Goal: Contribute content

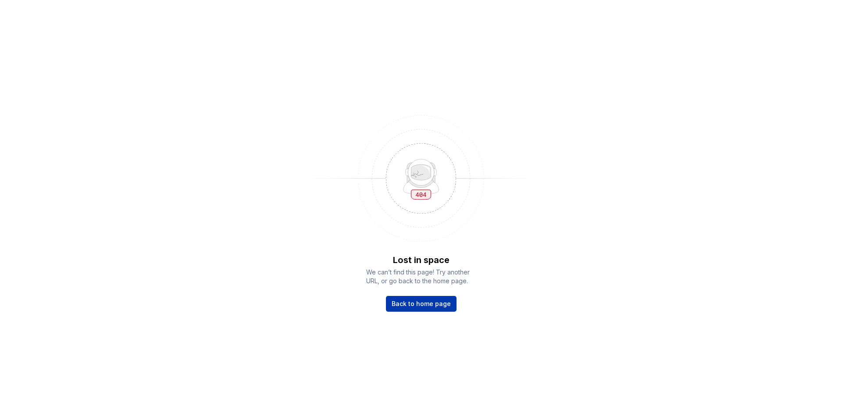
click at [434, 307] on span "Back to home page" at bounding box center [421, 304] width 59 height 9
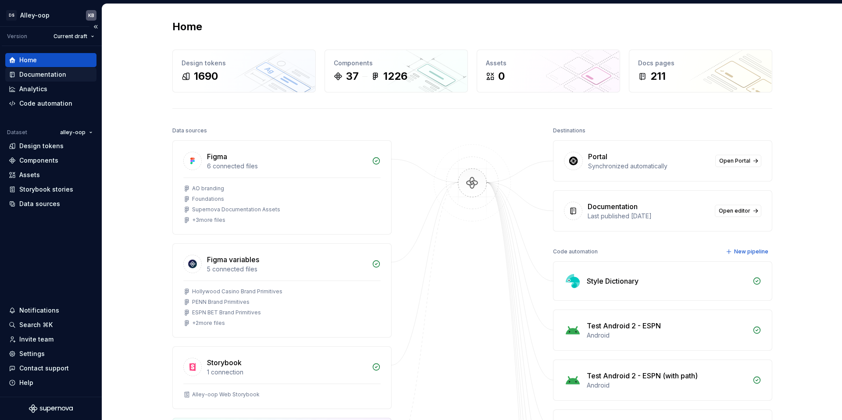
click at [47, 71] on div "Documentation" at bounding box center [42, 74] width 47 height 9
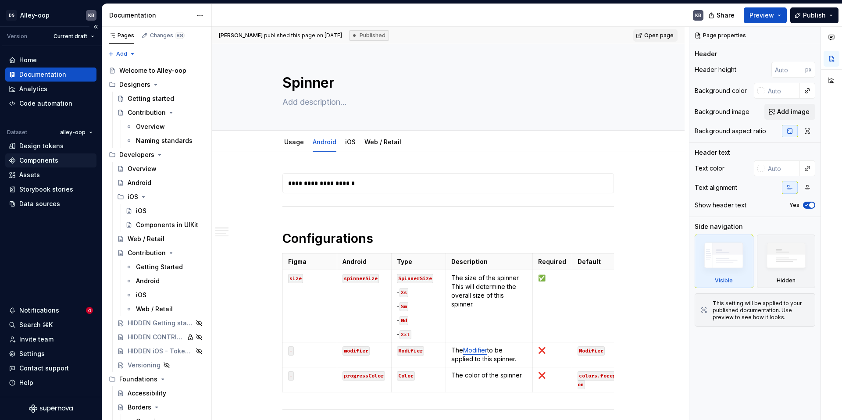
click at [52, 157] on div "Components" at bounding box center [38, 160] width 39 height 9
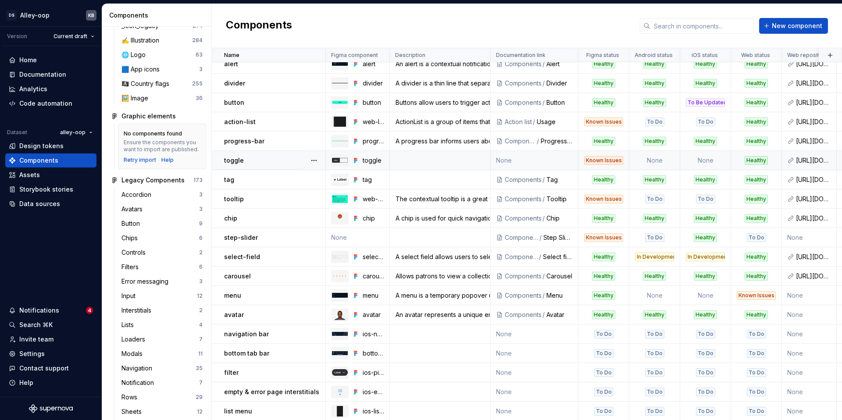
scroll to position [75, 0]
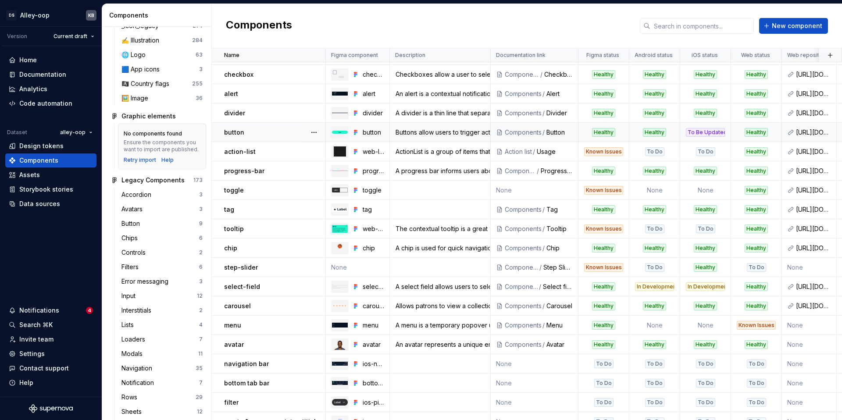
click at [274, 136] on td "button" at bounding box center [269, 132] width 114 height 19
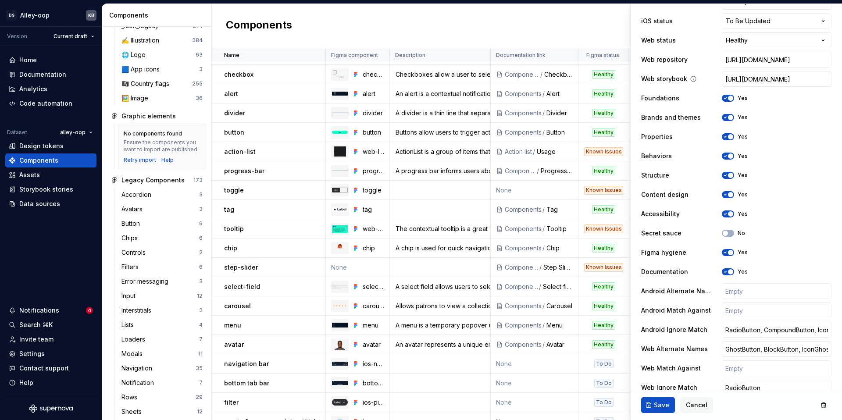
scroll to position [327, 0]
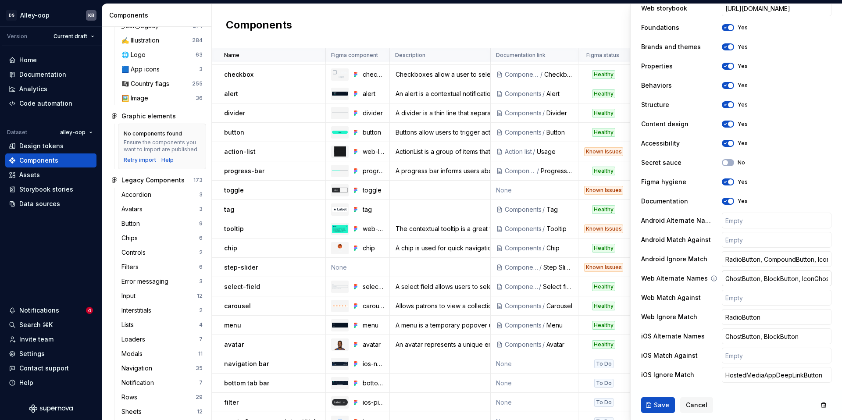
click at [787, 277] on input "GhostButton, BlockButton, IconGhostButon, IconBlockButton" at bounding box center [777, 279] width 110 height 16
click at [784, 262] on input "RadioButton, CompoundButton, IconButton, BetslipButton, MarketButton, PillCarou…" at bounding box center [777, 259] width 110 height 16
type textarea "*"
type input "RadioButton, CompoundButton, IconButton, BetslipButton, MarketButton, PillCarou…"
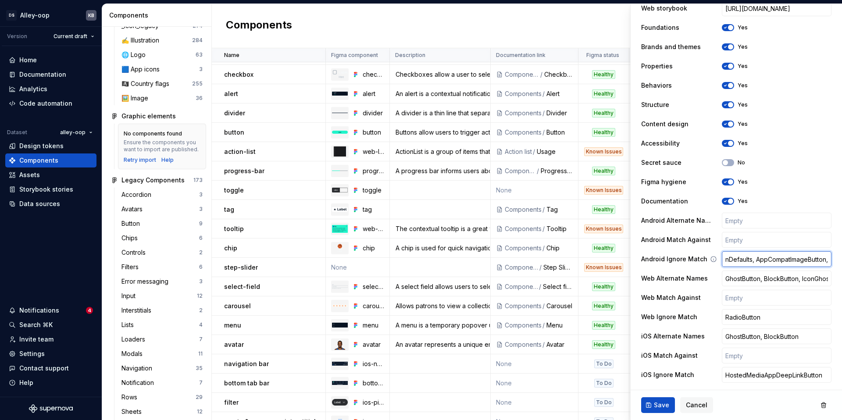
type textarea "*"
type input "RadioButton, CompoundButton, IconButton, BetslipButton, MarketButton, PillCarou…"
paste input "FooterActionButtons"
type textarea "*"
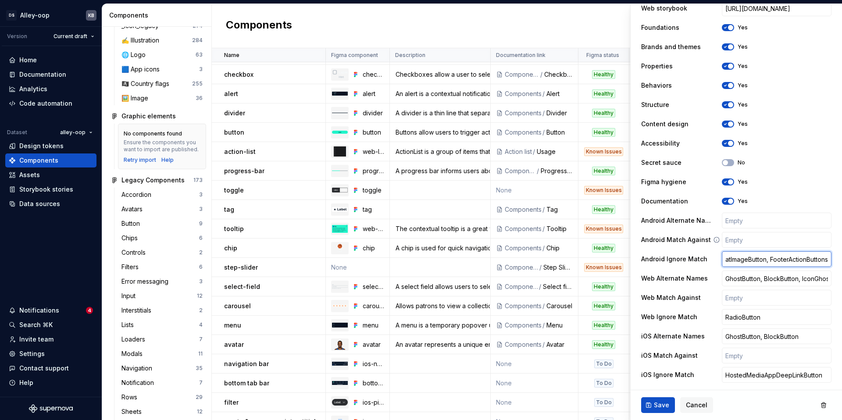
type input "RadioButton, CompoundButton, IconButton, BetslipButton, MarketButton, PillCarou…"
click at [776, 264] on input "RadioButton, CompoundButton, IconButton, BetslipButton, MarketButton, PillCarou…" at bounding box center [777, 259] width 110 height 16
click at [812, 259] on input "RadioButton, CompoundButton, IconButton, BetslipButton, MarketButton, PillCarou…" at bounding box center [777, 260] width 110 height 16
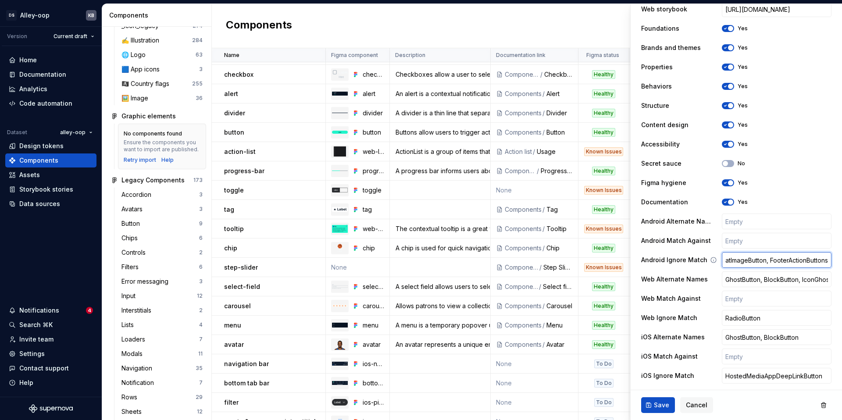
type textarea "*"
type input "RadioButton, CompoundButton, IconButton, BetslipButton, MarketButton, PillCarou…"
type textarea "*"
type input "RadioButton, CompoundButton, IconButton, BetslipButton, MarketButton, PillCarou…"
paste input "RgLimitButton"
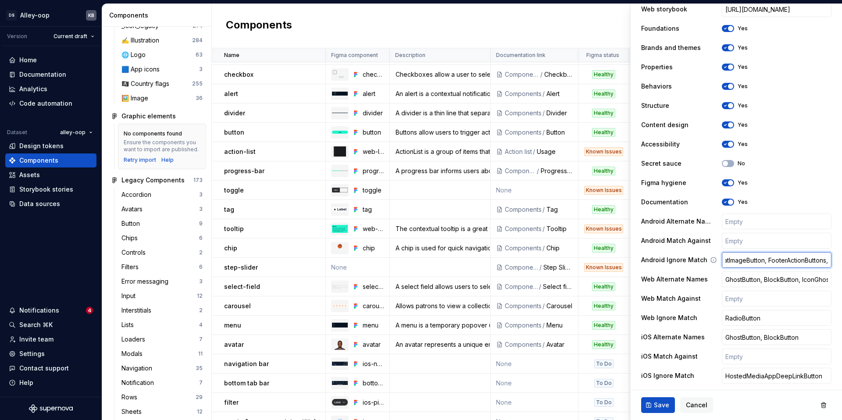
type textarea "*"
type input "RadioButton, CompoundButton, IconButton, BetslipButton, MarketButton, PillCarou…"
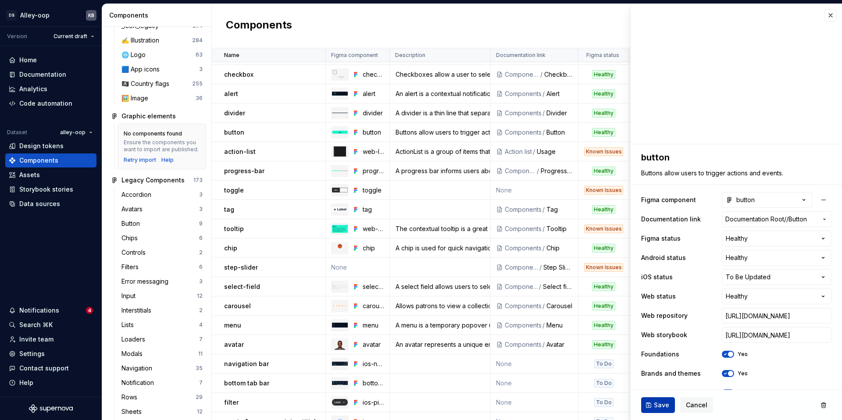
click at [650, 403] on button "Save" at bounding box center [658, 405] width 34 height 16
type textarea "*"
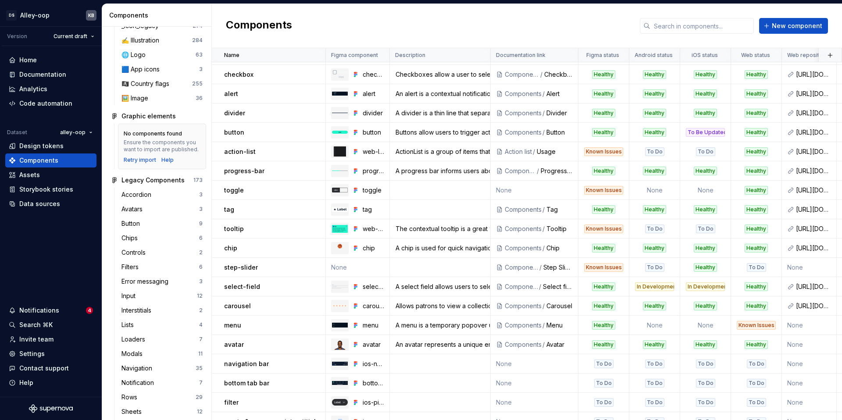
scroll to position [75, 0]
